Goal: Task Accomplishment & Management: Complete application form

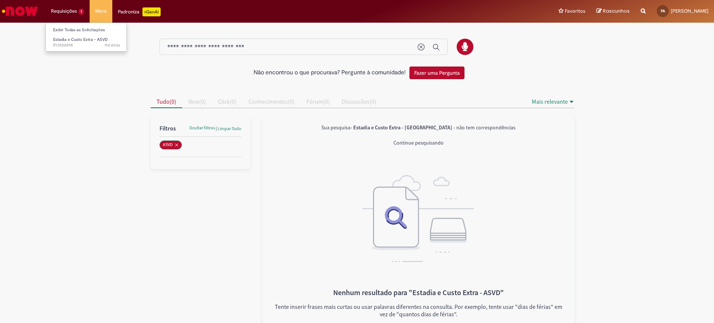
click at [65, 9] on li "Requisições 1 Exibir Todas as Solicitações Estadia e Custo Extra - ASVD 11d atr…" at bounding box center [67, 11] width 44 height 22
click at [76, 38] on span "Estadia e Custo Extra - ASVD" at bounding box center [80, 40] width 55 height 6
